Goal: Communication & Community: Answer question/provide support

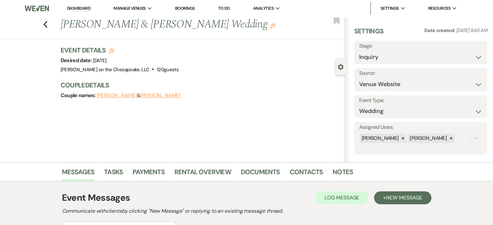
select select "5"
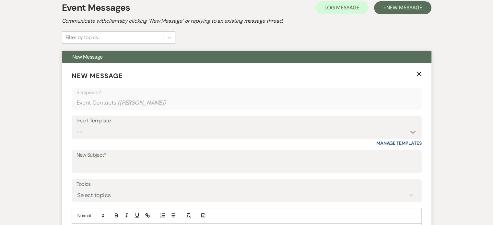
scroll to position [227, 0]
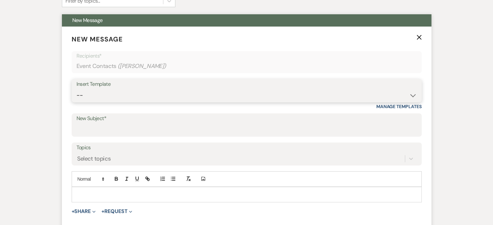
click at [413, 96] on select "-- Weven Planning Portal Introduction (Booked Events) Tour Request Response Fol…" at bounding box center [247, 95] width 340 height 13
select select "2467"
click at [77, 89] on select "-- Weven Planning Portal Introduction (Booked Events) Tour Request Response Fol…" at bounding box center [247, 95] width 340 height 13
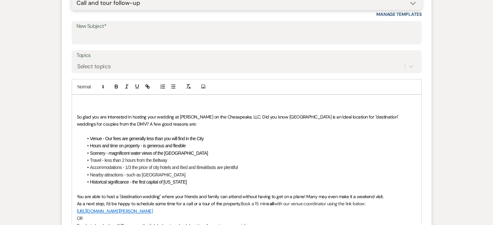
scroll to position [324, 0]
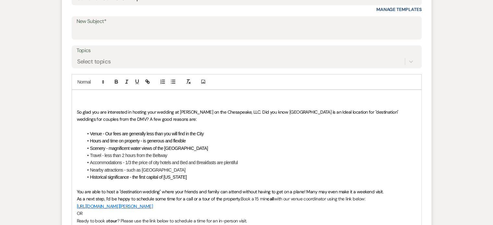
click at [79, 102] on p at bounding box center [247, 104] width 340 height 7
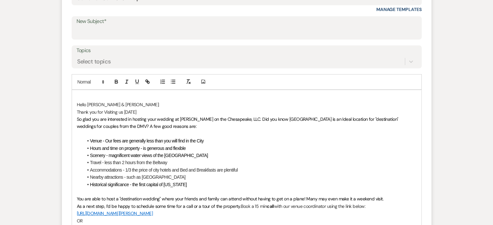
drag, startPoint x: 144, startPoint y: 110, endPoint x: 104, endPoint y: 110, distance: 39.9
click at [104, 110] on p "Thank you for Visiting us [DATE]" at bounding box center [247, 112] width 340 height 7
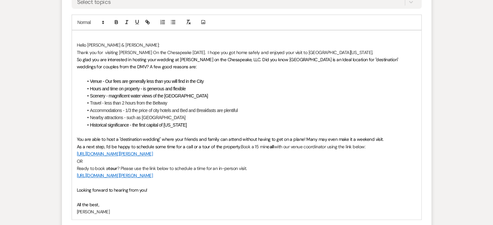
scroll to position [389, 0]
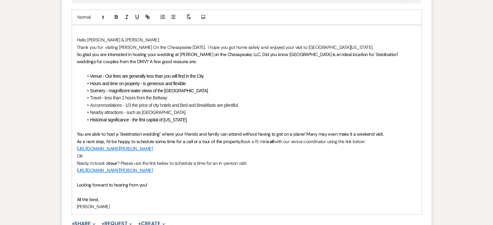
drag, startPoint x: 76, startPoint y: 140, endPoint x: 264, endPoint y: 172, distance: 190.4
click at [264, 172] on div "Hello [PERSON_NAME] & [PERSON_NAME]: Thank you for visiting [PERSON_NAME] On th…" at bounding box center [247, 119] width 350 height 189
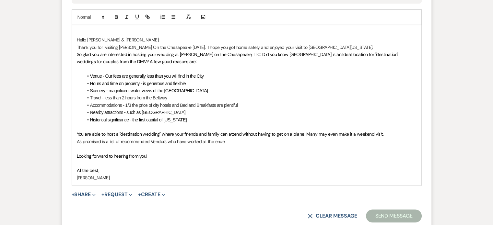
click at [214, 140] on p "As promised is a list of recommended Vendors who have worked at the enue" at bounding box center [247, 141] width 340 height 7
click at [231, 140] on p "As promised is a list of recommended Vendors who have worked at the Venue" at bounding box center [247, 141] width 340 height 7
click at [360, 141] on p "As promised is a list of recommended Vendors who have worked at the Venue. You …" at bounding box center [247, 141] width 340 height 7
click at [91, 196] on button "+ Share Expand" at bounding box center [84, 194] width 24 height 5
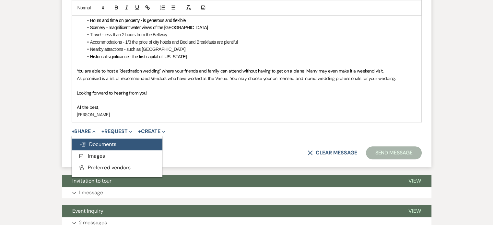
scroll to position [454, 0]
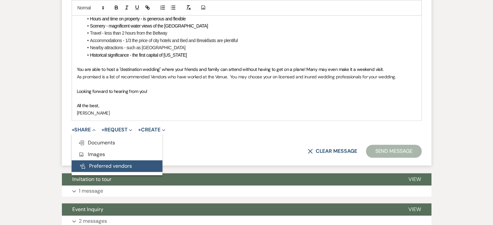
click at [125, 166] on button "Pref Vendors Preferred vendors" at bounding box center [117, 167] width 91 height 12
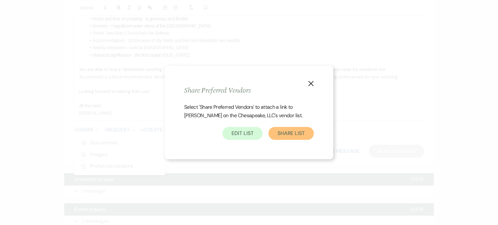
click at [303, 135] on button "Share List" at bounding box center [290, 133] width 45 height 13
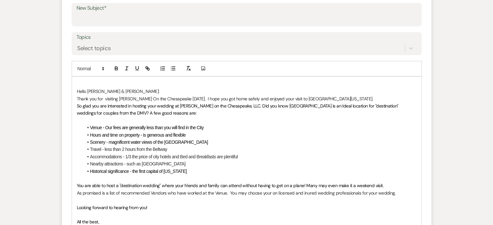
scroll to position [292, 0]
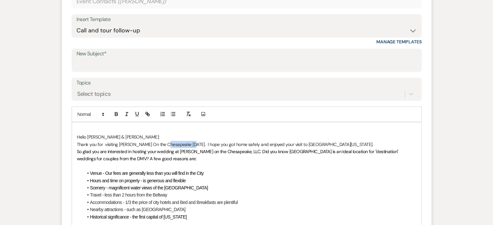
drag, startPoint x: 191, startPoint y: 144, endPoint x: 170, endPoint y: 145, distance: 21.1
click at [170, 145] on p "Thank you for visiting [PERSON_NAME] On the Chesapeake [DATE]. I hope you got h…" at bounding box center [247, 144] width 340 height 7
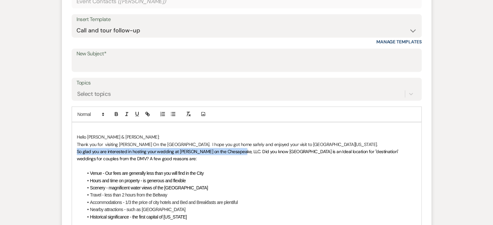
drag, startPoint x: 239, startPoint y: 150, endPoint x: 74, endPoint y: 150, distance: 165.1
click at [74, 150] on div "Hello [PERSON_NAME] & [PERSON_NAME]: Thank you for visiting [PERSON_NAME] On th…" at bounding box center [247, 203] width 350 height 160
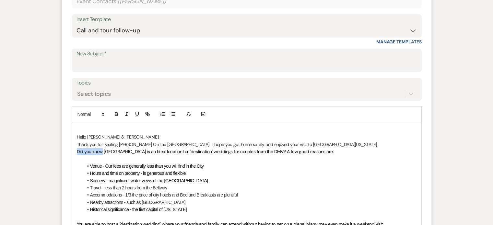
drag, startPoint x: 102, startPoint y: 150, endPoint x: 74, endPoint y: 149, distance: 28.6
click at [74, 149] on div "Hello [PERSON_NAME] & [PERSON_NAME]: Thank you for visiting [PERSON_NAME] On th…" at bounding box center [247, 199] width 350 height 153
click at [249, 149] on span "[GEOGRAPHIC_DATA] is an Ideal location for "destination" weddings for couples f…" at bounding box center [192, 152] width 230 height 6
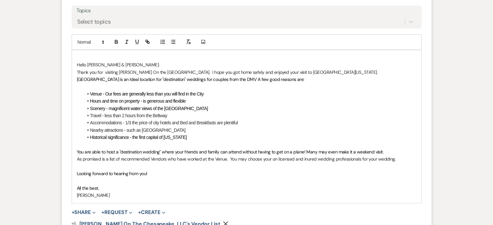
scroll to position [389, 0]
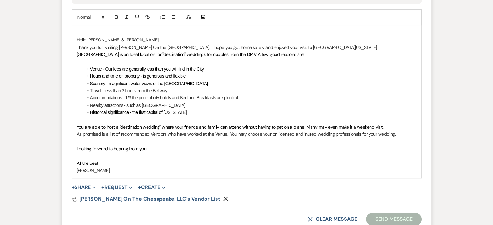
click at [306, 134] on p "As promised is a list of recommended Vendors who have worked at the Venue. You …" at bounding box center [247, 134] width 340 height 7
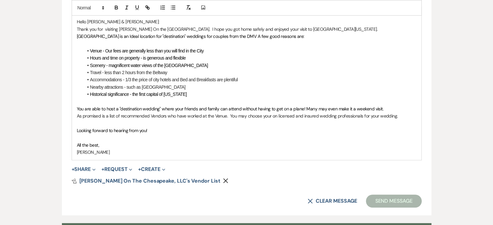
scroll to position [292, 0]
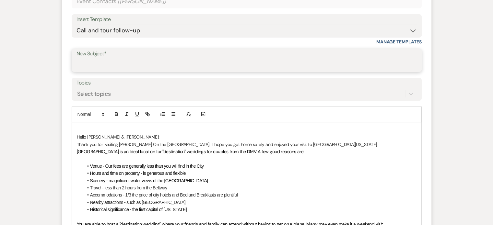
click at [92, 64] on input "New Subject*" at bounding box center [247, 65] width 340 height 13
type input "Thank you for Touring"
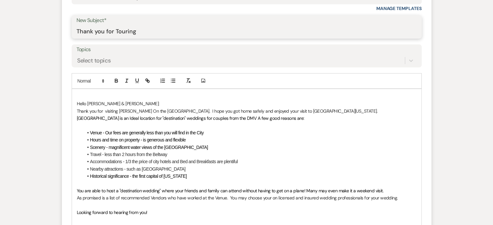
scroll to position [389, 0]
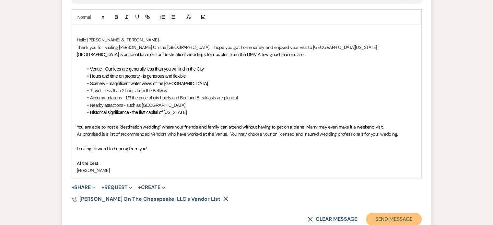
click at [398, 221] on button "Send Message" at bounding box center [393, 219] width 55 height 13
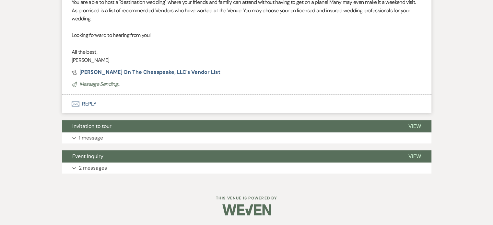
scroll to position [149, 0]
